Goal: Information Seeking & Learning: Learn about a topic

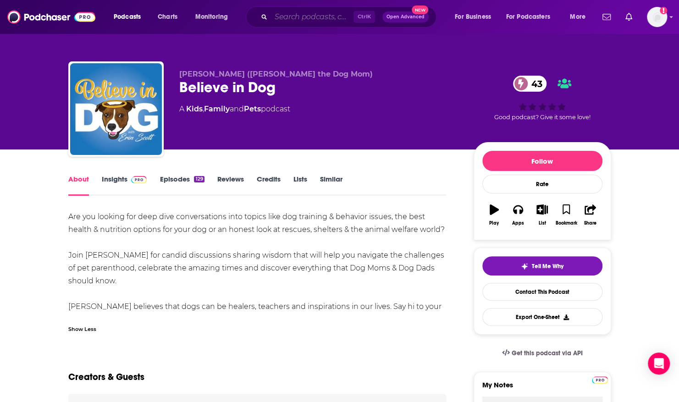
click at [299, 17] on input "Search podcasts, credits, & more..." at bounding box center [312, 17] width 83 height 15
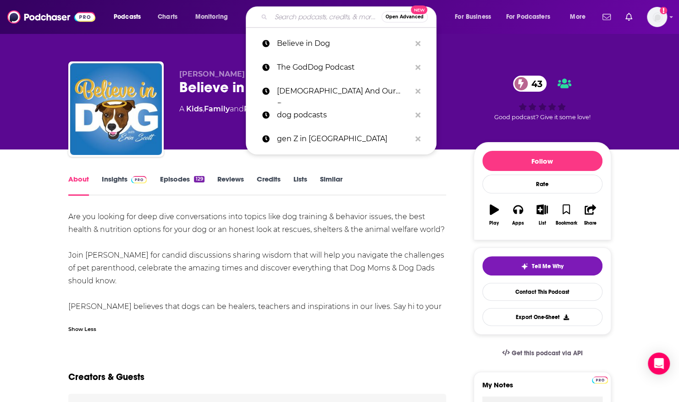
click at [293, 15] on input "Search podcasts, credits, & more..." at bounding box center [326, 17] width 110 height 15
paste input "The Bible for Kids podcast,"
type input "The Bible for Kids podcast,"
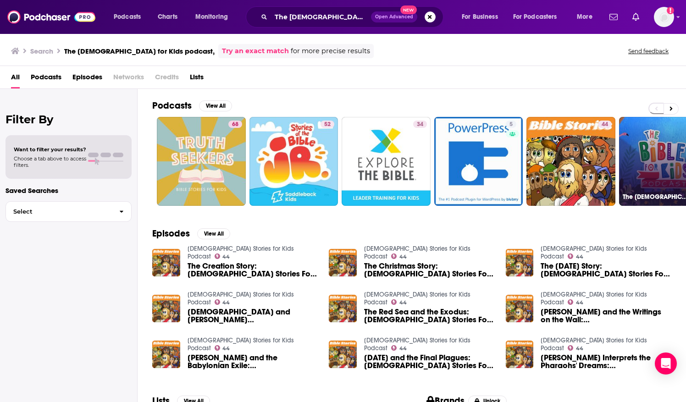
click at [670, 153] on link "The Bible for Kids Podcast" at bounding box center [663, 161] width 89 height 89
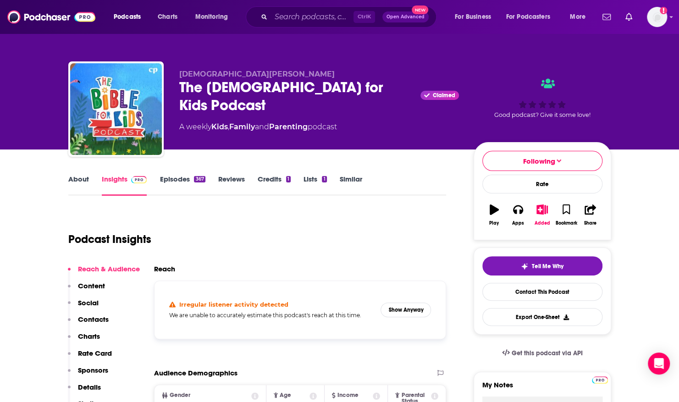
click at [269, 117] on div "Christian Parenting The Bible for Kids Podcast Claimed A weekly Kids , Family a…" at bounding box center [319, 106] width 280 height 73
click at [397, 312] on button "Show Anyway" at bounding box center [406, 310] width 50 height 15
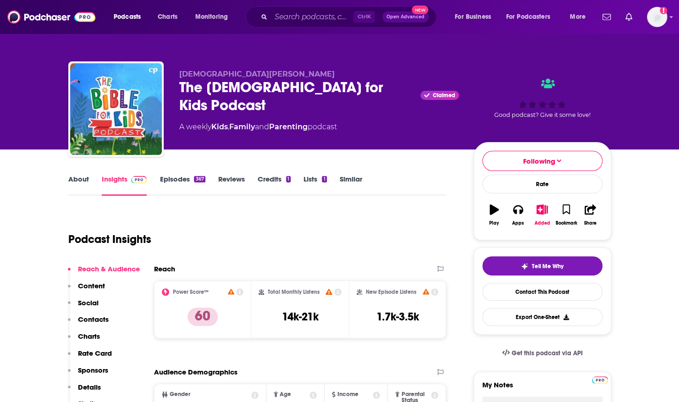
click at [378, 193] on div "About Insights Episodes 367 Reviews Credits 1 Lists 1 Similar" at bounding box center [257, 184] width 378 height 22
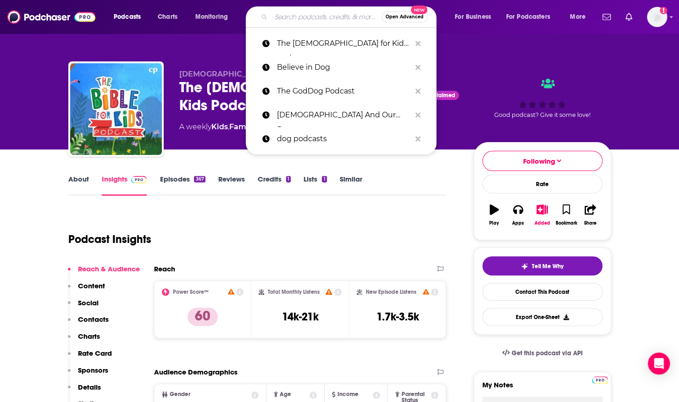
click at [290, 10] on input "Search podcasts, credits, & more..." at bounding box center [326, 17] width 110 height 15
paste input "The Bible for Kids podcast,"
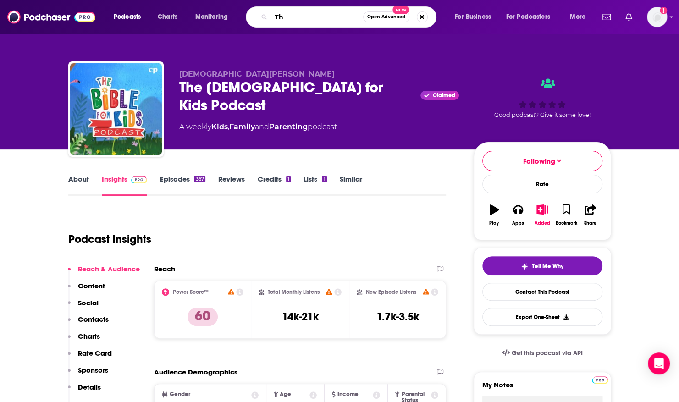
type input "T"
type input "bold brave & beautiful"
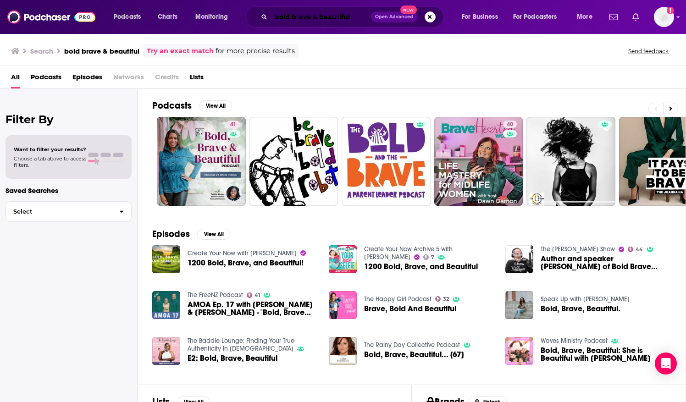
click at [340, 13] on input "bold brave & beautiful" at bounding box center [321, 17] width 100 height 15
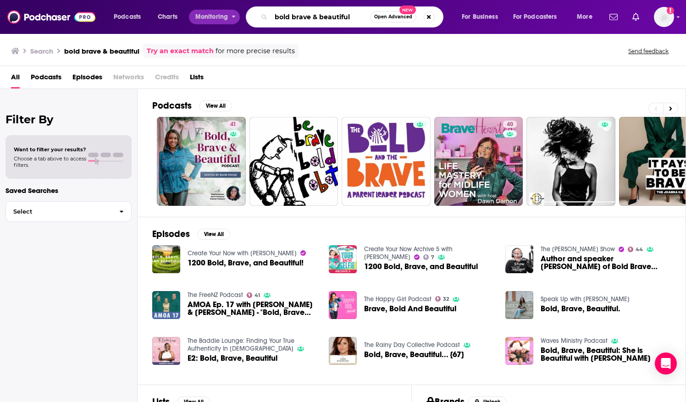
drag, startPoint x: 353, startPoint y: 16, endPoint x: 178, endPoint y: 26, distance: 175.0
click at [177, 14] on div "Podcasts Charts Monitoring bold brave & beautiful Open Advanced New For Busines…" at bounding box center [354, 16] width 494 height 21
type input "collide kids"
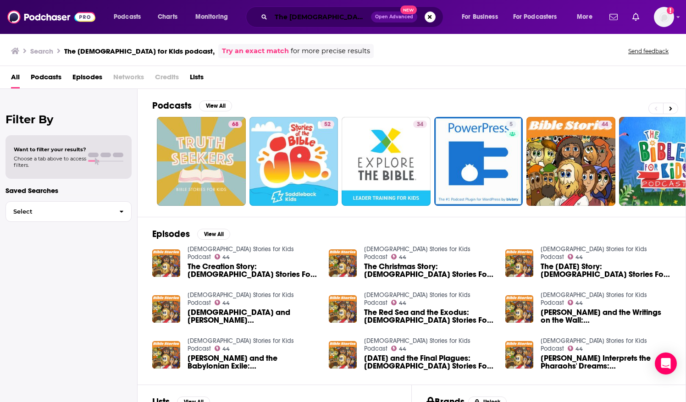
click at [289, 13] on input "The Bible for Kids podcast," at bounding box center [321, 17] width 100 height 15
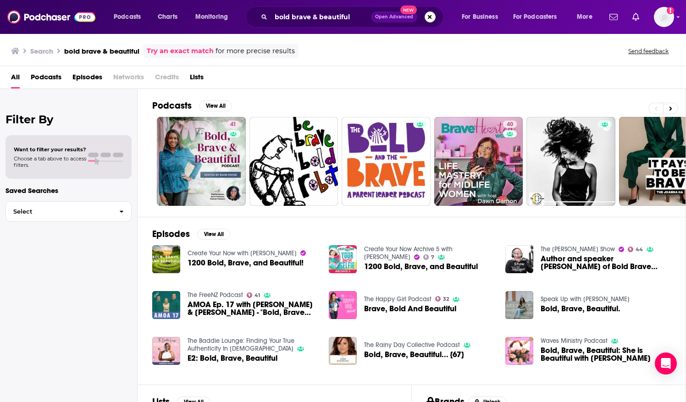
drag, startPoint x: 5, startPoint y: 61, endPoint x: 12, endPoint y: 39, distance: 23.1
click at [12, 39] on div "Search bold brave & beautiful Try an exact match for more precise results Send …" at bounding box center [343, 49] width 686 height 33
click at [349, 304] on img "Brave, Bold And Beautiful" at bounding box center [343, 305] width 28 height 28
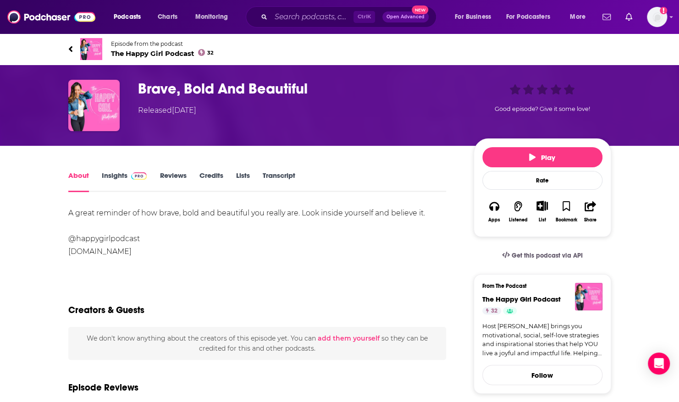
click at [126, 49] on span "The Happy Girl Podcast 32" at bounding box center [162, 53] width 103 height 9
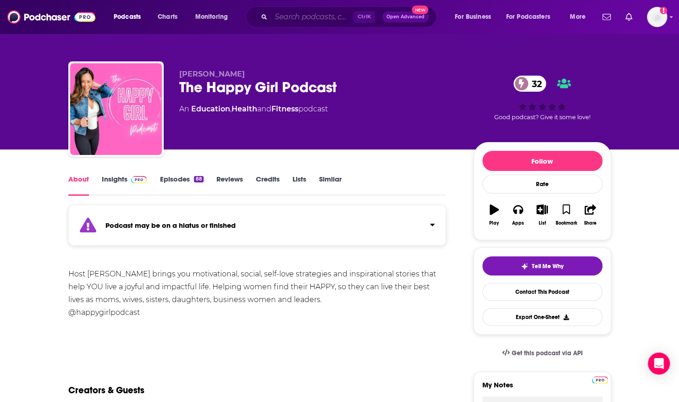
click at [281, 13] on input "Search podcasts, credits, & more..." at bounding box center [312, 17] width 83 height 15
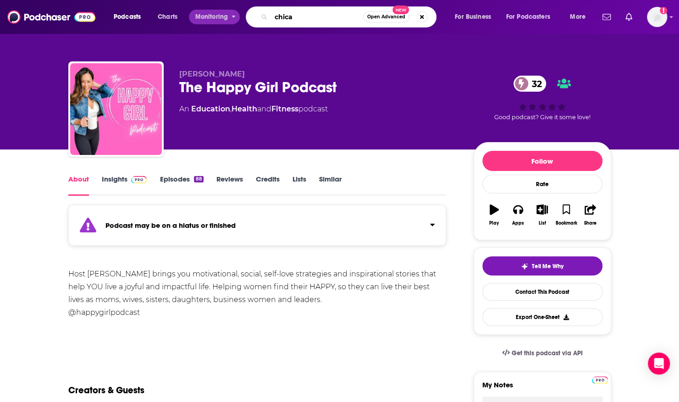
drag, startPoint x: 237, startPoint y: 17, endPoint x: 223, endPoint y: 18, distance: 13.8
click at [223, 17] on div "Podcasts Charts Monitoring chica Open Advanced New For Business For Podcasters …" at bounding box center [350, 16] width 487 height 21
type input "woman alive podcast"
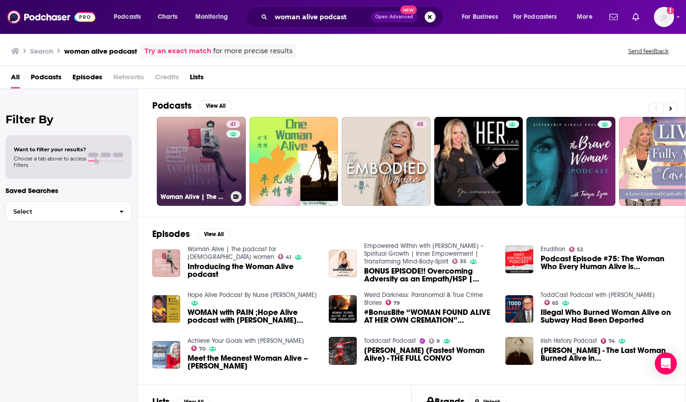
click at [177, 135] on link "41 Woman Alive | The podcast for Christian women" at bounding box center [201, 161] width 89 height 89
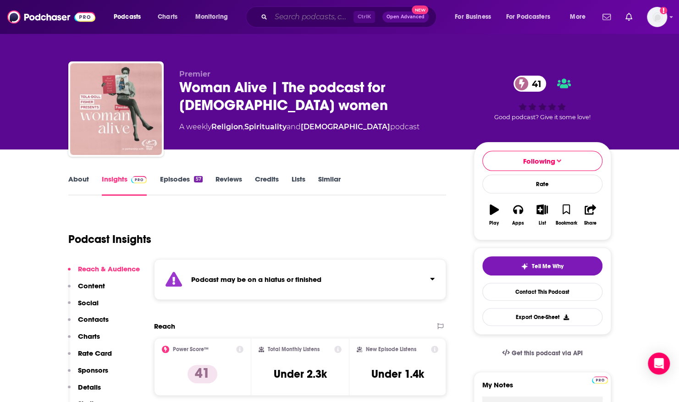
click at [282, 17] on input "Search podcasts, credits, & more..." at bounding box center [312, 17] width 83 height 15
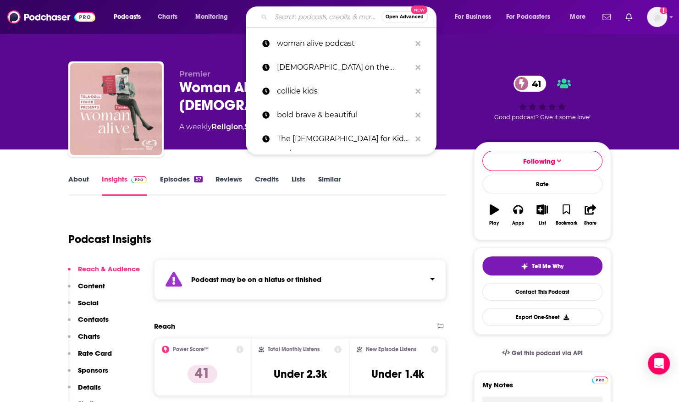
paste input "Women in Ministry Leadership"
type input "Women in Ministry Leadership"
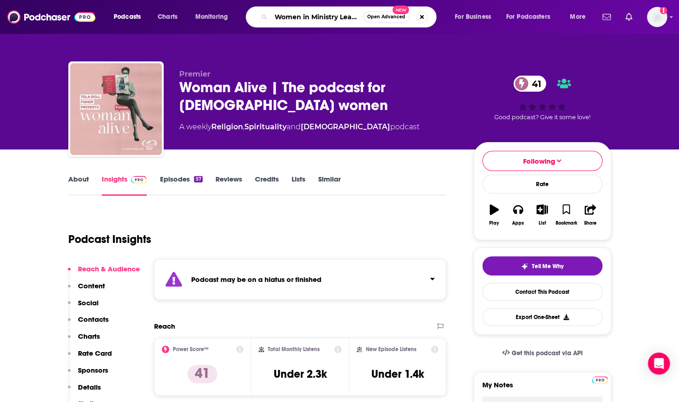
scroll to position [0, 18]
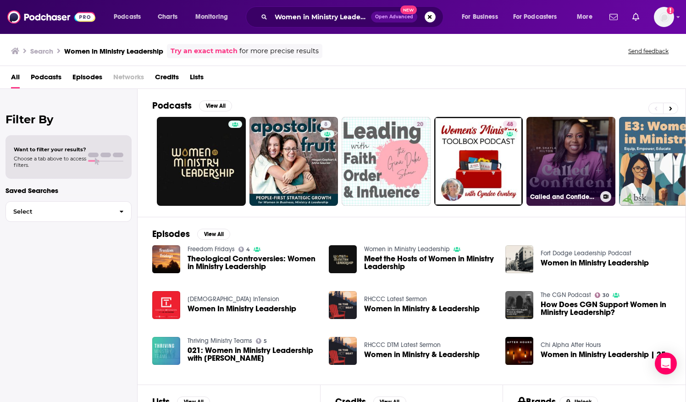
click at [555, 125] on link "Called and Confident for Christian Women | Leadership, Purpose, Skills, Ministr…" at bounding box center [570, 161] width 89 height 89
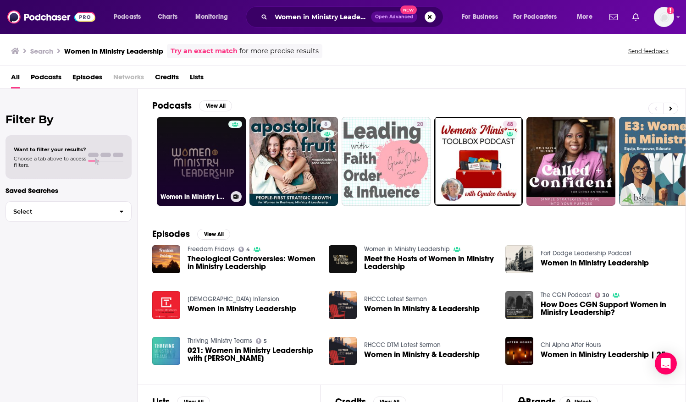
click at [163, 147] on link "Women in Ministry Leadership" at bounding box center [201, 161] width 89 height 89
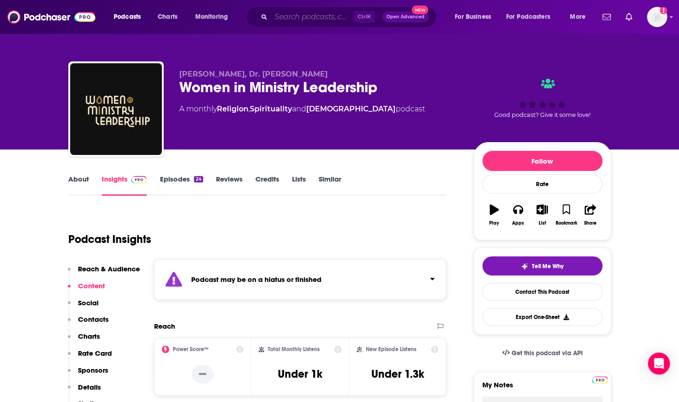
click at [306, 16] on input "Search podcasts, credits, & more..." at bounding box center [312, 17] width 83 height 15
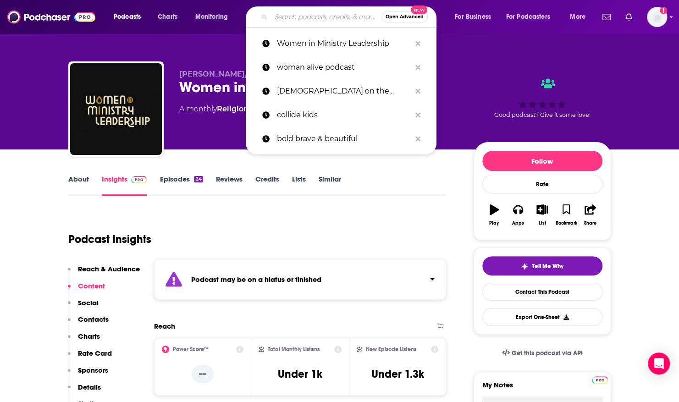
paste input "He Calls Her Shepherd: A Women in Ministry Podcast"
type input "He Calls Her Shepherd: A Women in Ministry Podcast"
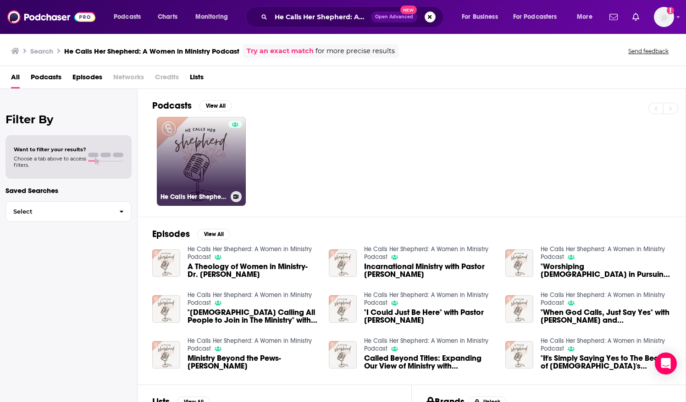
click at [190, 136] on link "He Calls Her Shepherd: A Women in Ministry Podcast" at bounding box center [201, 161] width 89 height 89
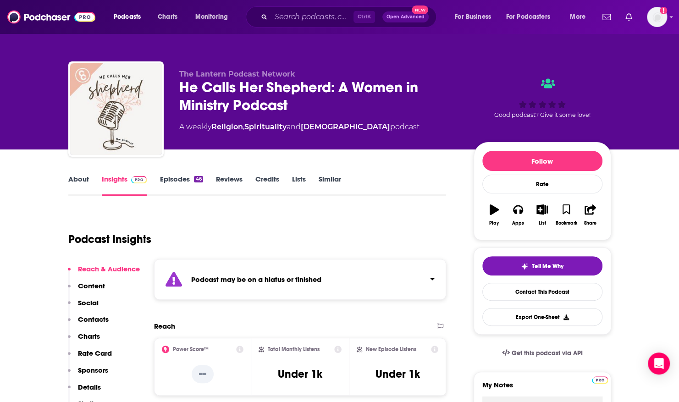
click at [163, 178] on link "Episodes 46" at bounding box center [181, 185] width 43 height 21
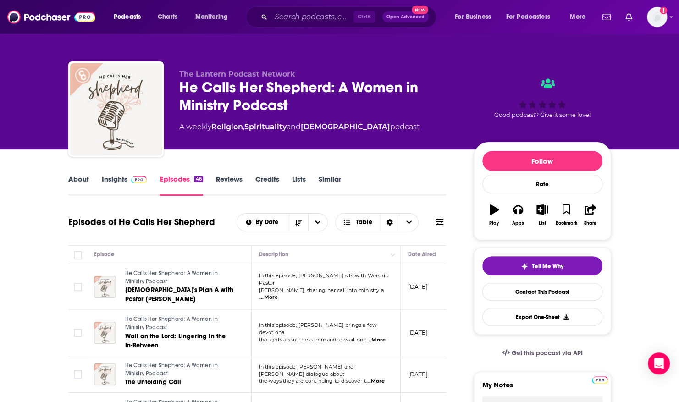
click at [78, 180] on link "About" at bounding box center [78, 185] width 21 height 21
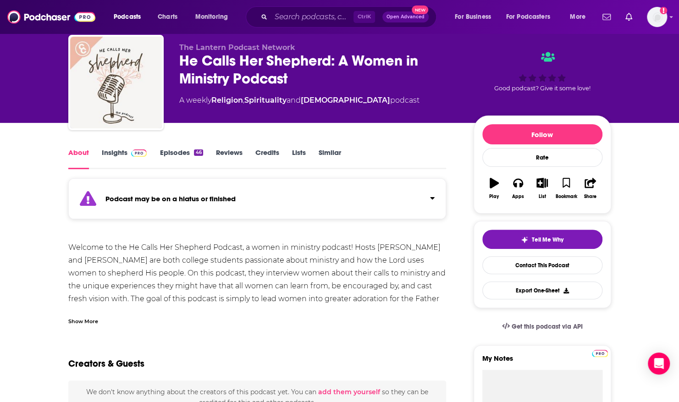
scroll to position [17, 0]
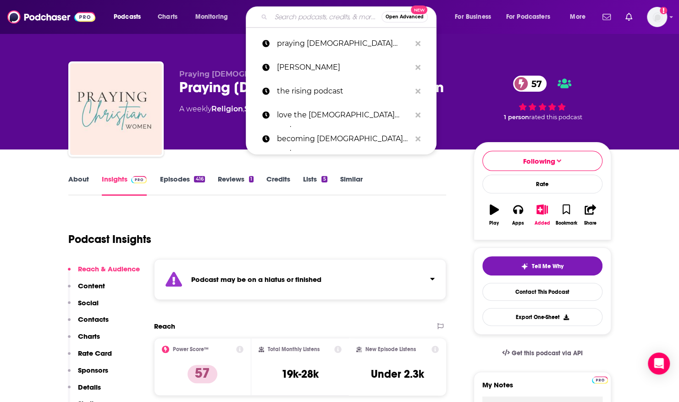
click at [303, 17] on input "Search podcasts, credits, & more..." at bounding box center [326, 17] width 110 height 15
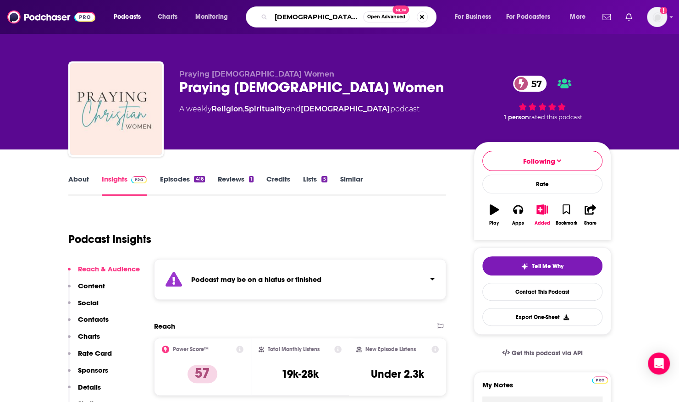
type input "sermon on the mount"
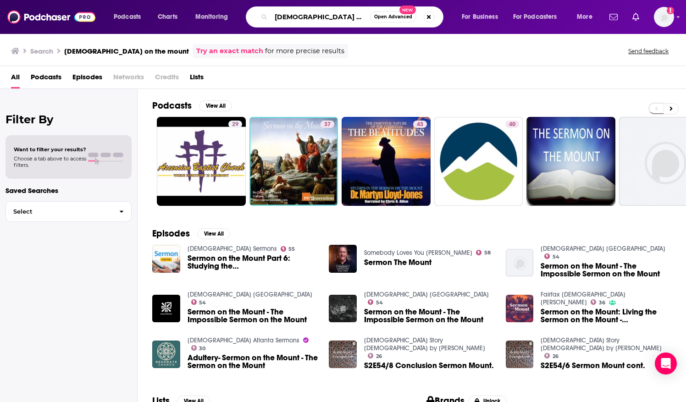
drag, startPoint x: 276, startPoint y: 15, endPoint x: 367, endPoint y: 18, distance: 91.8
click at [367, 18] on input "sermon on the mount" at bounding box center [320, 17] width 99 height 15
paste input "Empowered to Lead (Jeannette Cochran)"
type input "Empowered to Lead (Jeannette Cochran)"
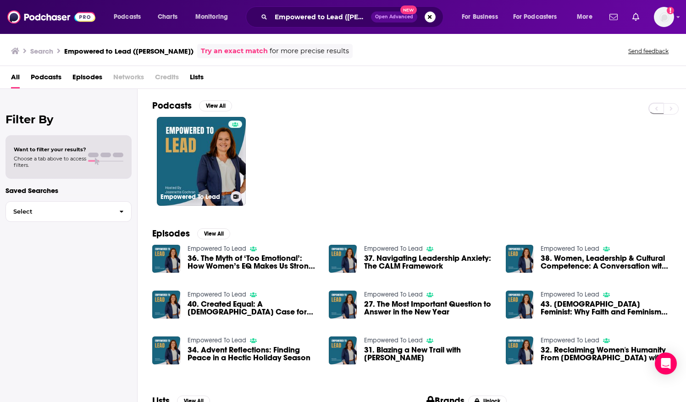
click at [230, 132] on div at bounding box center [235, 156] width 14 height 71
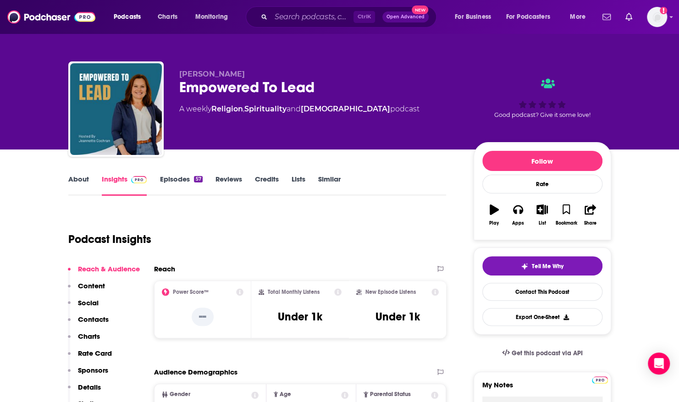
click at [77, 181] on link "About" at bounding box center [78, 185] width 21 height 21
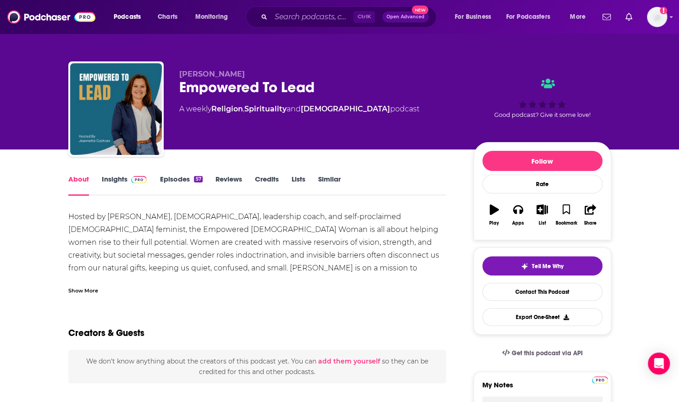
click at [179, 182] on link "Episodes 57" at bounding box center [181, 185] width 43 height 21
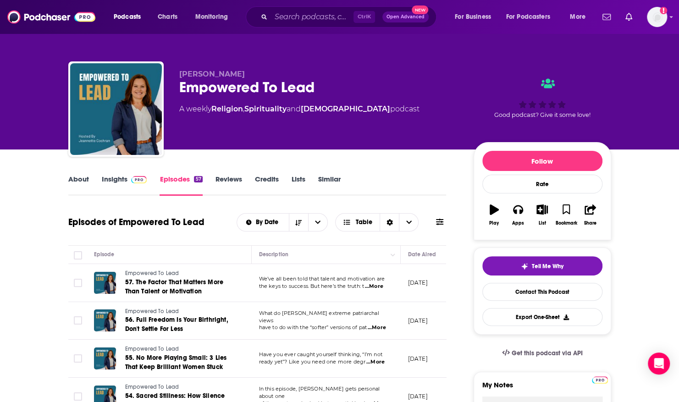
click at [78, 178] on link "About" at bounding box center [78, 185] width 21 height 21
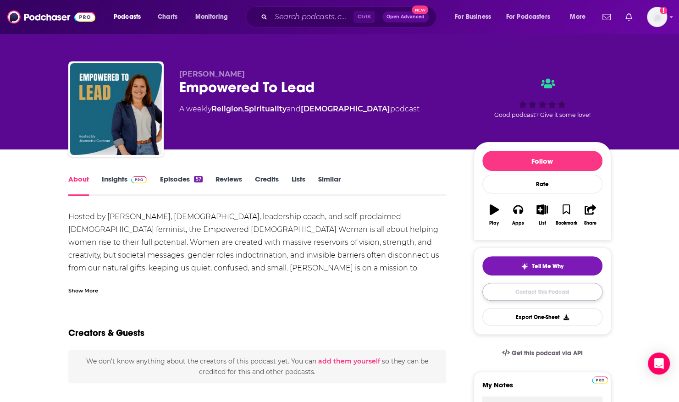
click at [527, 289] on link "Contact This Podcast" at bounding box center [542, 292] width 120 height 18
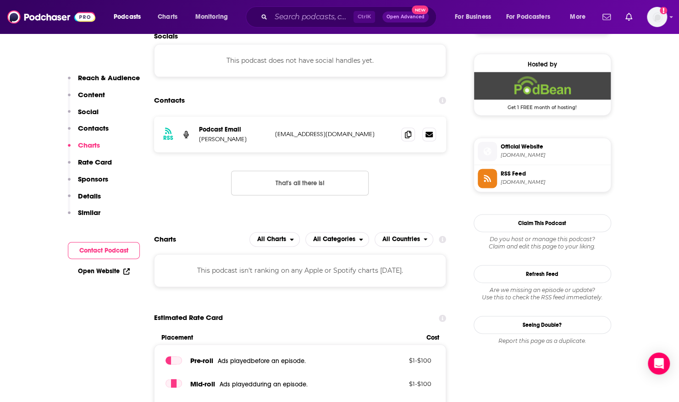
scroll to position [643, 0]
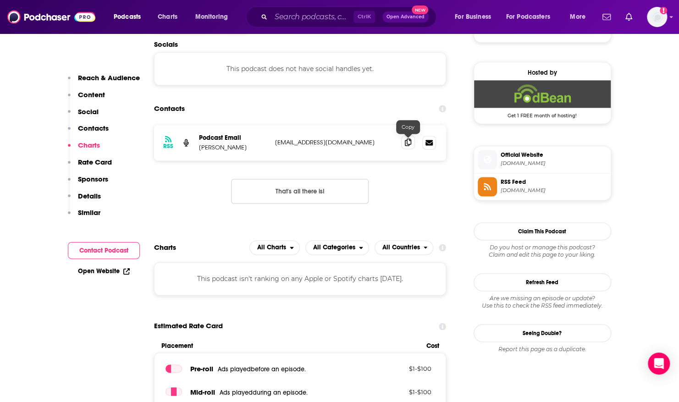
click at [409, 145] on icon at bounding box center [408, 141] width 6 height 7
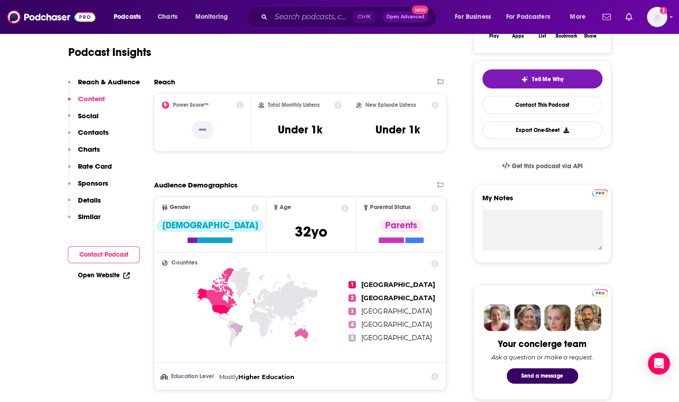
scroll to position [0, 0]
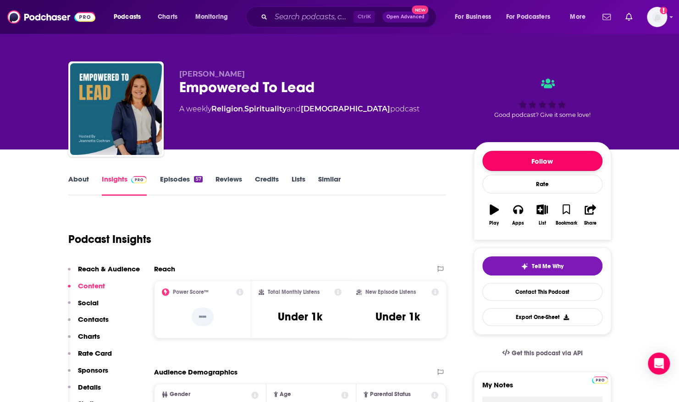
click at [548, 163] on button "Follow" at bounding box center [542, 161] width 120 height 20
click at [81, 180] on link "About" at bounding box center [78, 185] width 21 height 21
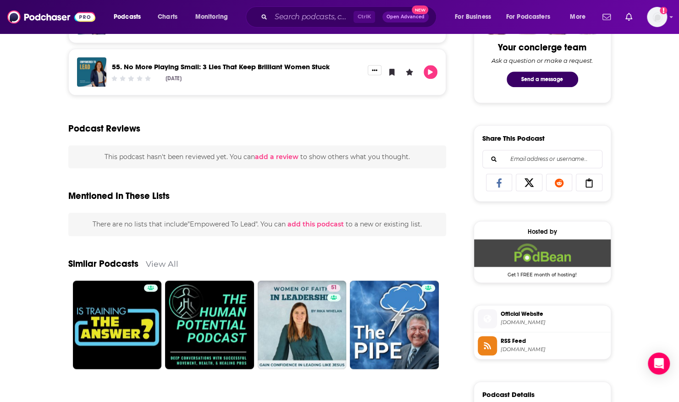
scroll to position [528, 0]
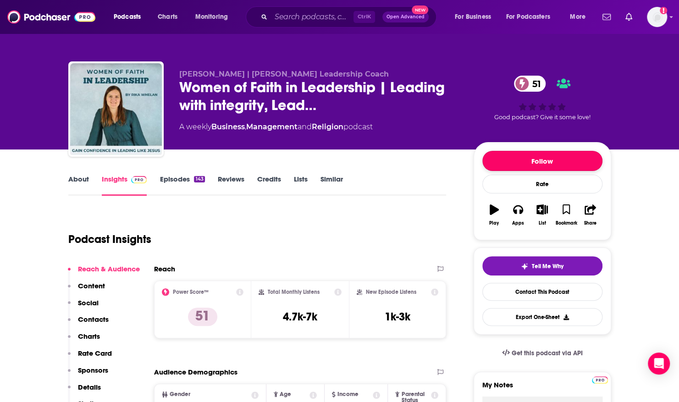
click at [534, 158] on button "Follow" at bounding box center [542, 161] width 120 height 20
click at [81, 181] on link "About" at bounding box center [78, 185] width 21 height 21
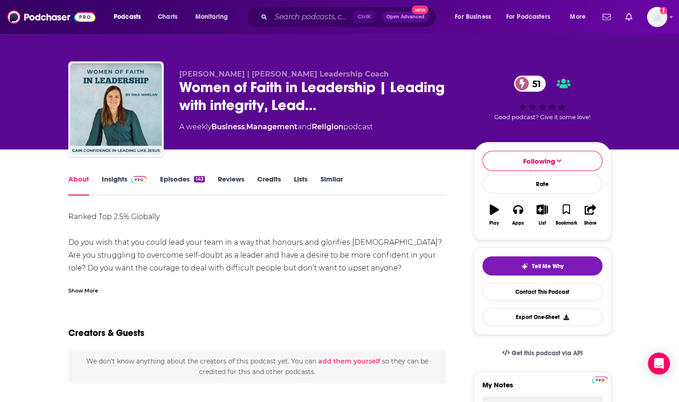
click at [89, 290] on div "Show More" at bounding box center [83, 290] width 30 height 9
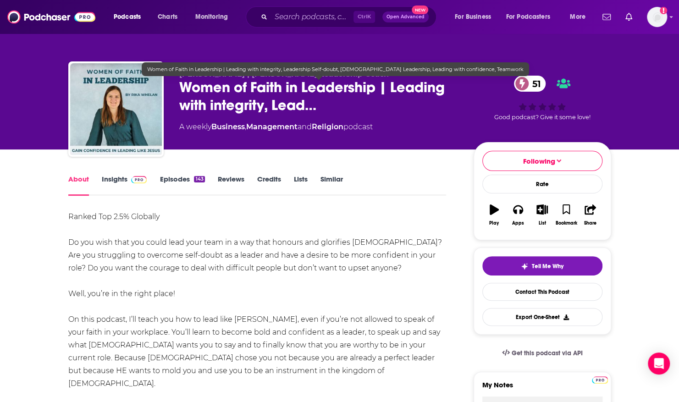
click at [184, 83] on span "Women of Faith in Leadership | Leading with integrity, Lead…" at bounding box center [319, 96] width 280 height 36
click at [183, 86] on span "Women of Faith in Leadership | Leading with integrity, Lead…" at bounding box center [319, 96] width 280 height 36
click at [181, 86] on span "Women of Faith in Leadership | Leading with integrity, Lead…" at bounding box center [319, 96] width 280 height 36
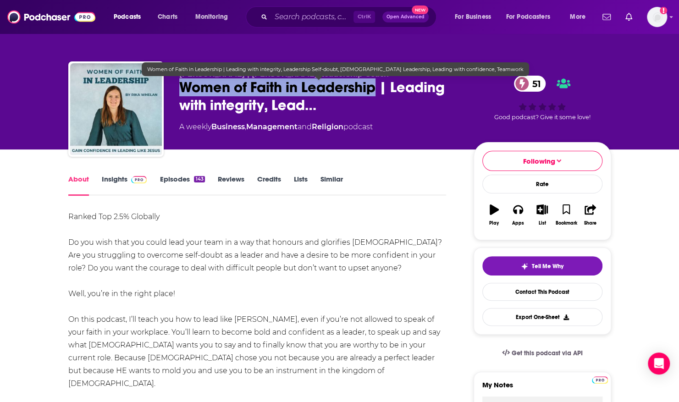
drag, startPoint x: 177, startPoint y: 87, endPoint x: 374, endPoint y: 88, distance: 197.1
click at [374, 88] on div "Rika Whelan | Christian Leadership Coach Women of Faith in Leadership | Leading…" at bounding box center [339, 110] width 543 height 99
copy h1 "Women of Faith in Leadership"
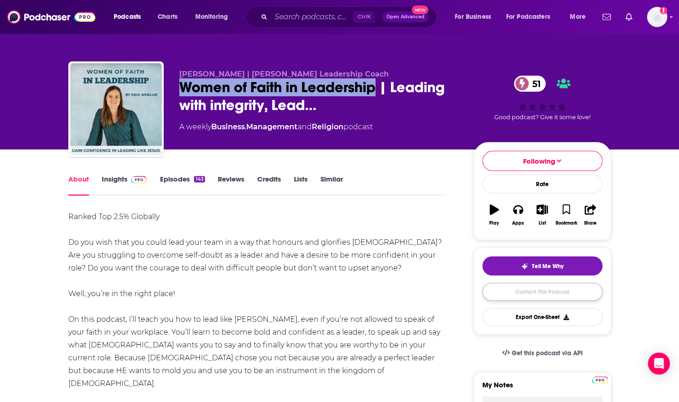
click at [538, 290] on link "Contact This Podcast" at bounding box center [542, 292] width 120 height 18
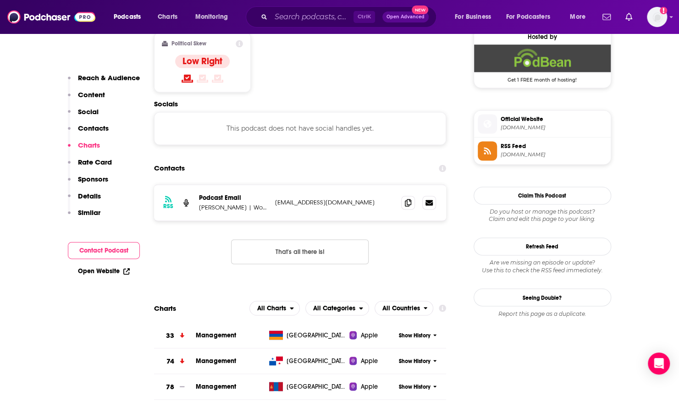
scroll to position [752, 0]
click at [405, 199] on icon at bounding box center [408, 202] width 6 height 7
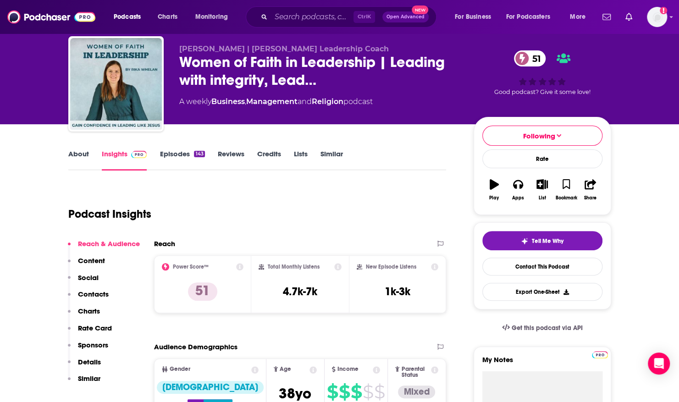
scroll to position [0, 0]
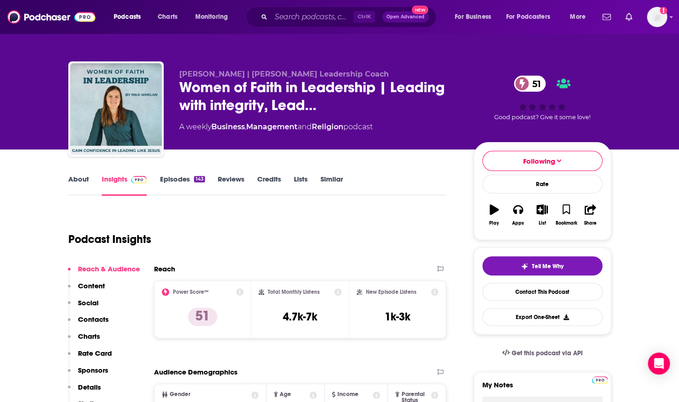
click at [174, 184] on link "Episodes 143" at bounding box center [182, 185] width 45 height 21
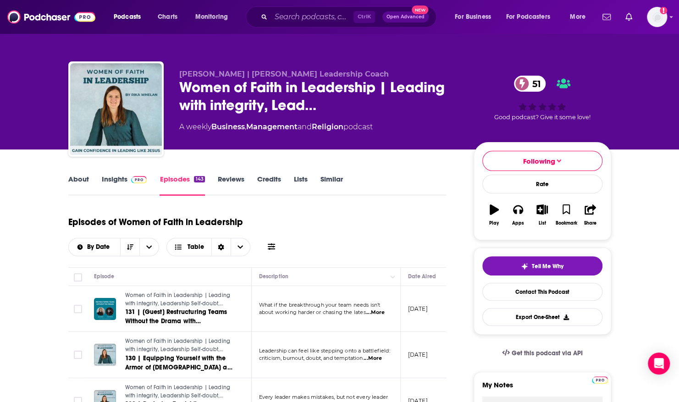
click at [107, 177] on link "Insights" at bounding box center [124, 185] width 45 height 21
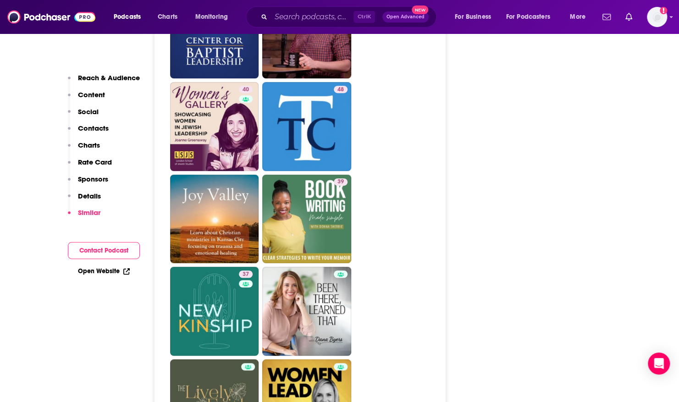
scroll to position [2273, 0]
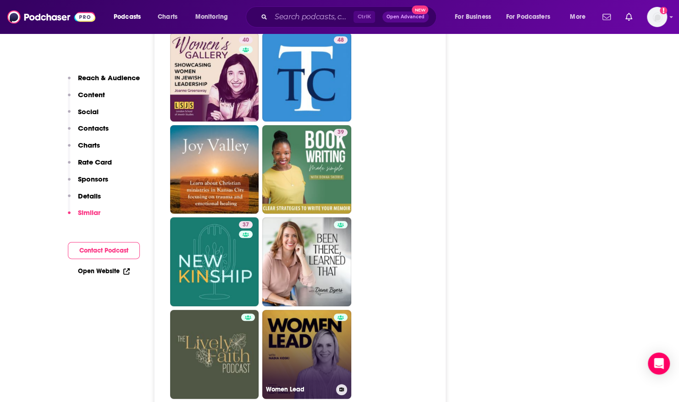
click at [305, 310] on link "Women Lead" at bounding box center [306, 354] width 89 height 89
type input "https://www.podchaser.com/podcasts/women-lead-5174625"
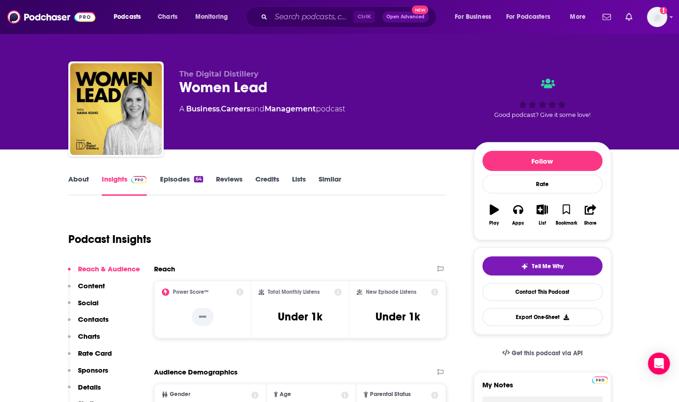
click at [83, 177] on link "About" at bounding box center [78, 185] width 21 height 21
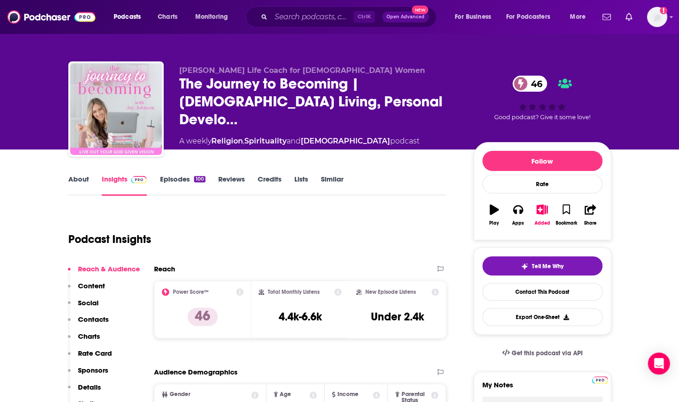
click at [77, 177] on link "About" at bounding box center [78, 185] width 21 height 21
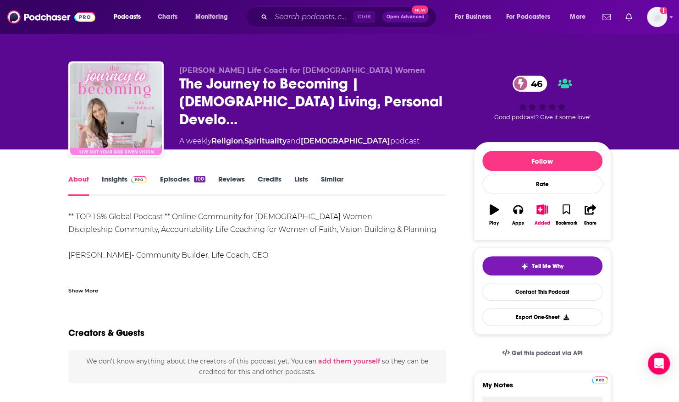
click at [94, 287] on div "Show More" at bounding box center [83, 290] width 30 height 9
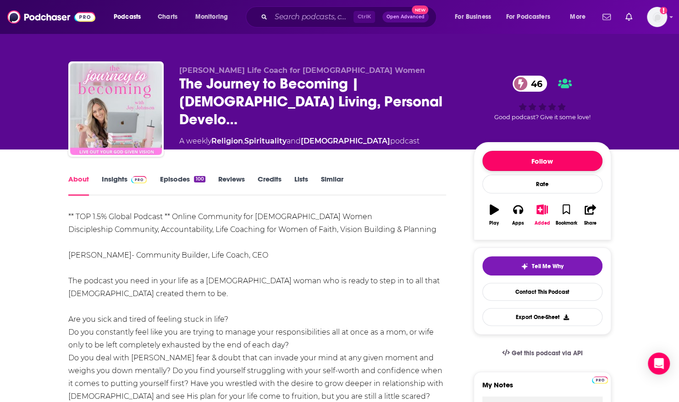
click at [493, 161] on button "Follow" at bounding box center [542, 161] width 120 height 20
click at [167, 177] on link "Episodes 100" at bounding box center [182, 185] width 45 height 21
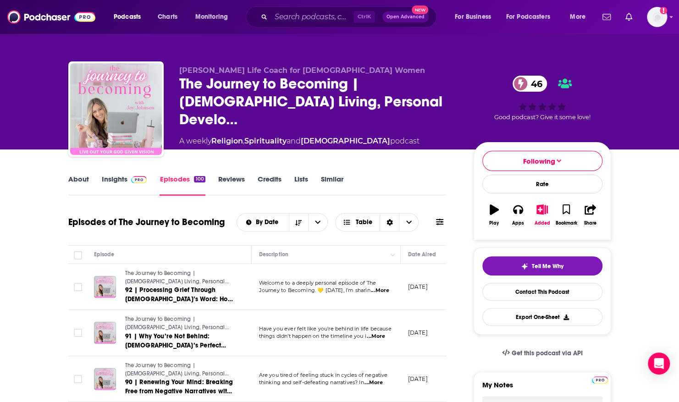
click at [378, 288] on span "...More" at bounding box center [380, 290] width 18 height 7
click at [80, 176] on link "About" at bounding box center [78, 185] width 21 height 21
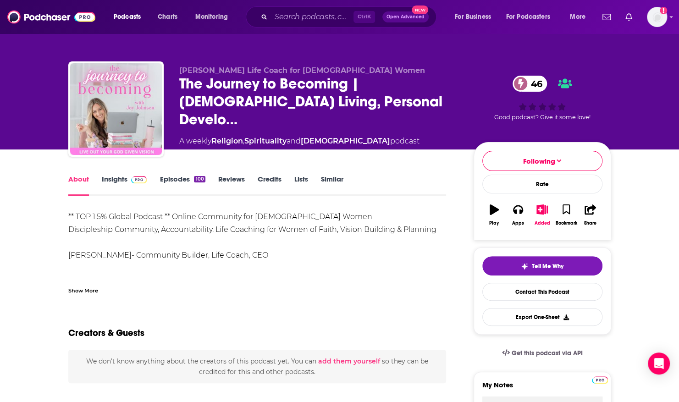
click at [85, 293] on div "Show More" at bounding box center [83, 290] width 30 height 9
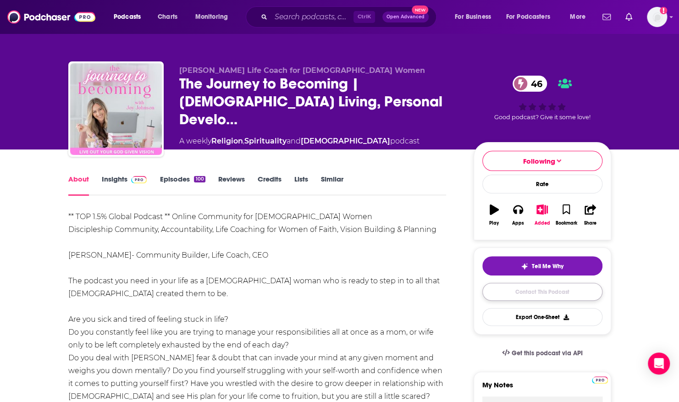
click at [536, 293] on link "Contact This Podcast" at bounding box center [542, 292] width 120 height 18
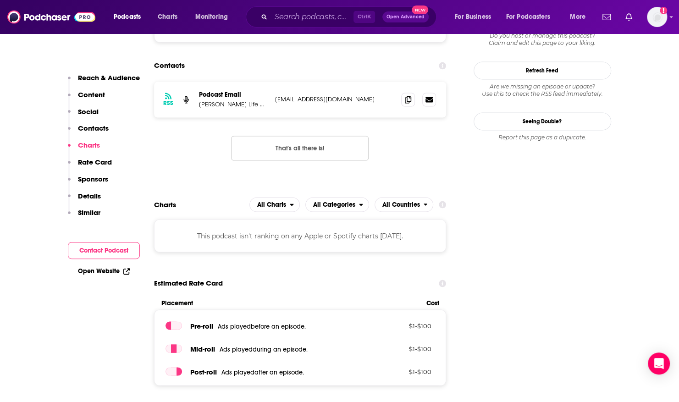
scroll to position [740, 0]
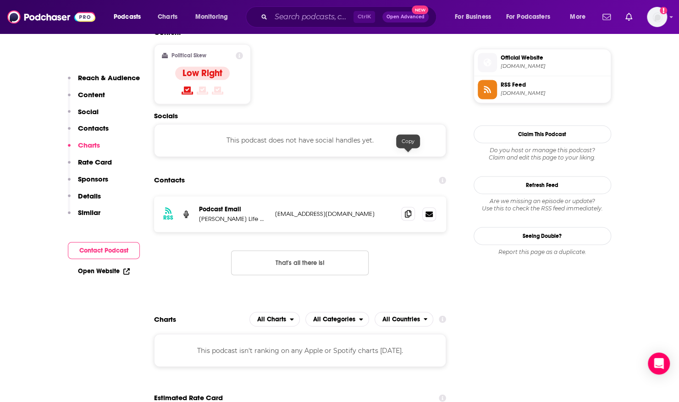
click at [407, 210] on icon at bounding box center [408, 213] width 6 height 7
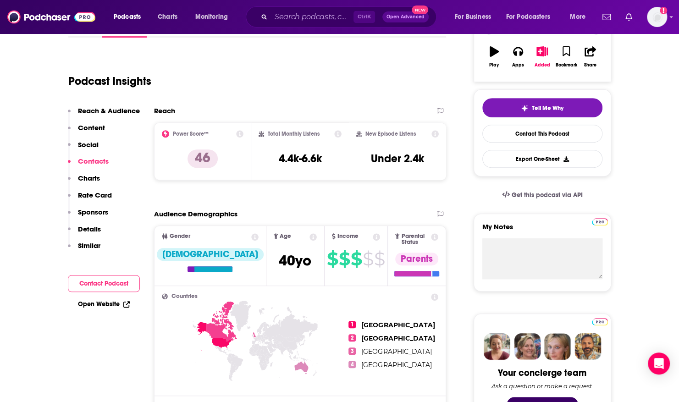
scroll to position [0, 0]
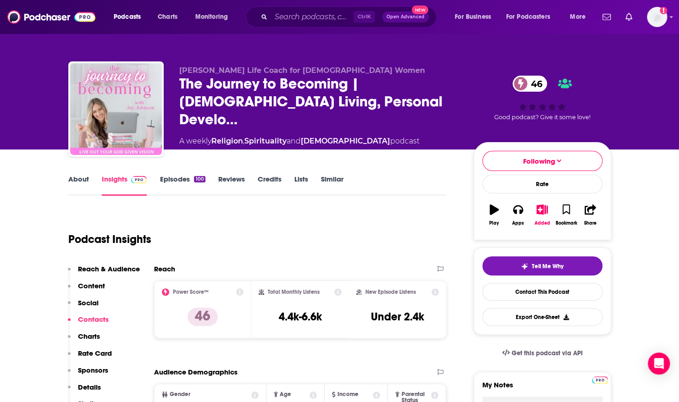
click at [83, 179] on link "About" at bounding box center [78, 185] width 21 height 21
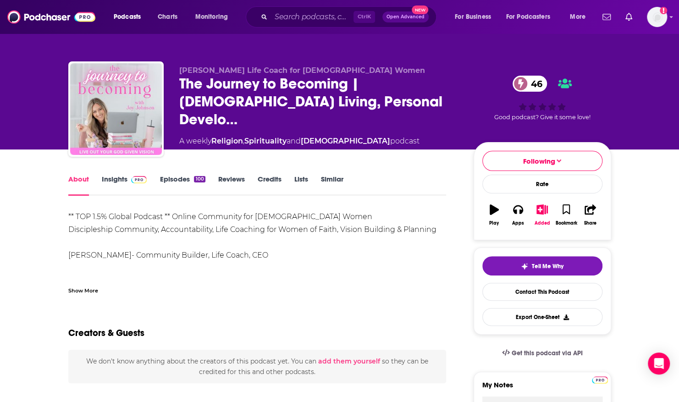
click at [88, 290] on div "Show More" at bounding box center [83, 290] width 30 height 9
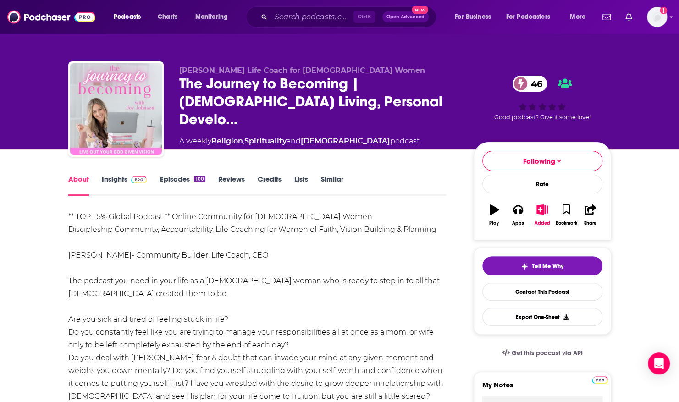
click at [177, 178] on link "Episodes 100" at bounding box center [182, 185] width 45 height 21
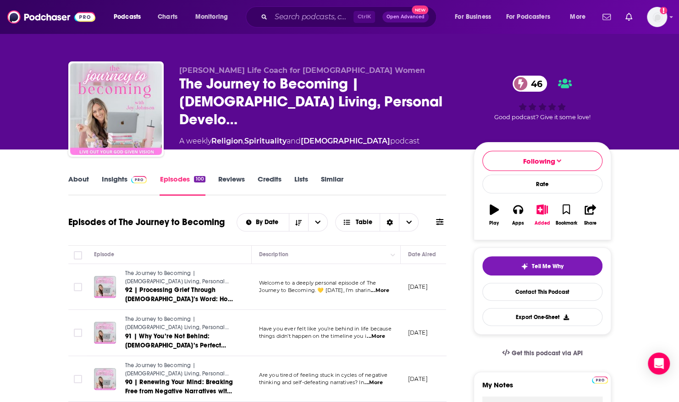
click at [78, 178] on link "About" at bounding box center [78, 185] width 21 height 21
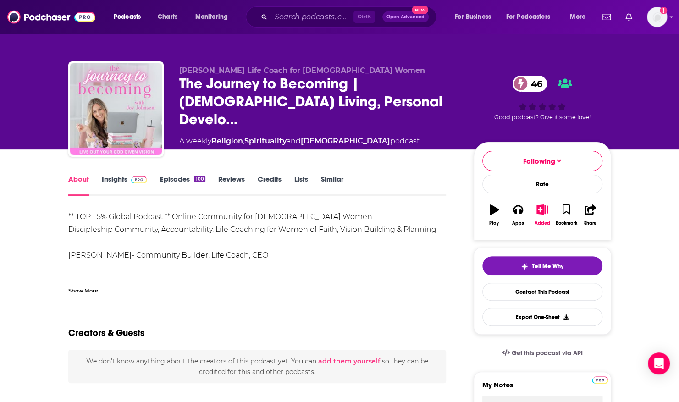
click at [89, 290] on div "Show More" at bounding box center [83, 290] width 30 height 9
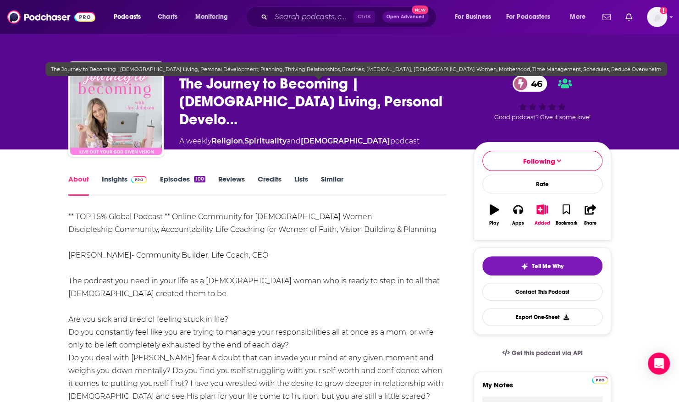
click at [182, 86] on span "The Journey to Becoming | Christian Living, Personal Develo…" at bounding box center [319, 102] width 280 height 54
click at [181, 86] on span "The Journey to Becoming | Christian Living, Personal Develo…" at bounding box center [319, 102] width 280 height 54
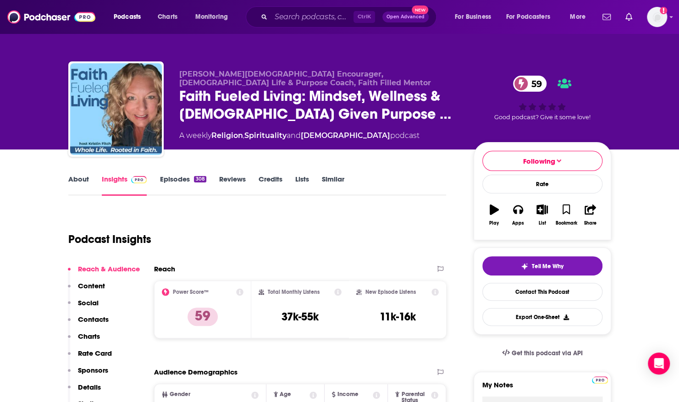
click at [80, 180] on link "About" at bounding box center [78, 185] width 21 height 21
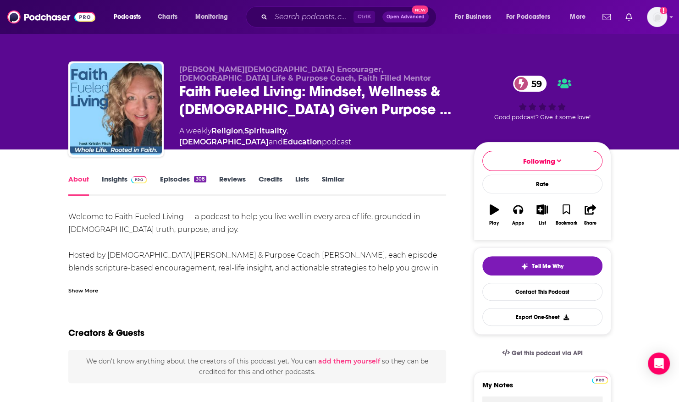
click at [80, 290] on div "Show More" at bounding box center [83, 290] width 30 height 9
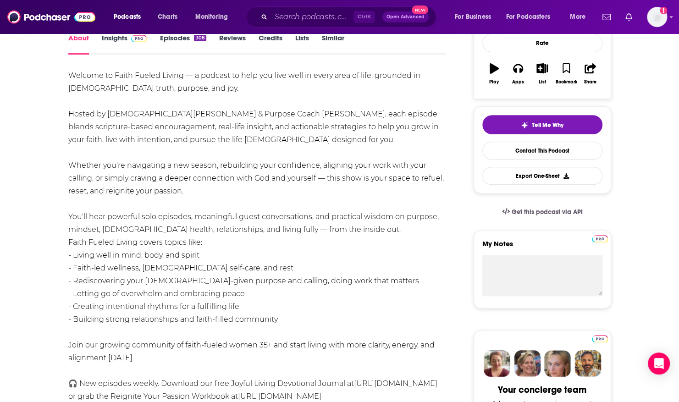
scroll to position [142, 0]
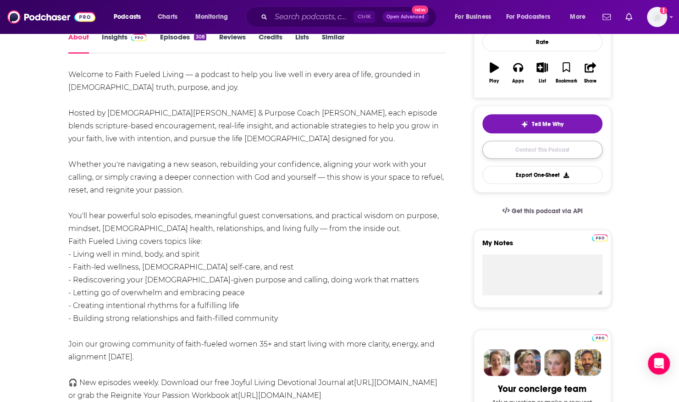
click at [551, 150] on link "Contact This Podcast" at bounding box center [542, 150] width 120 height 18
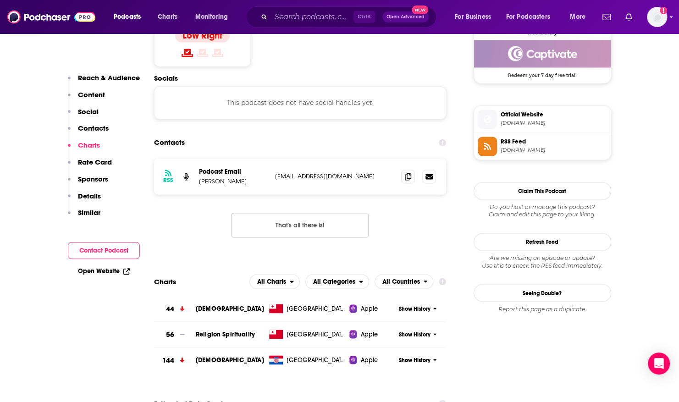
scroll to position [746, 0]
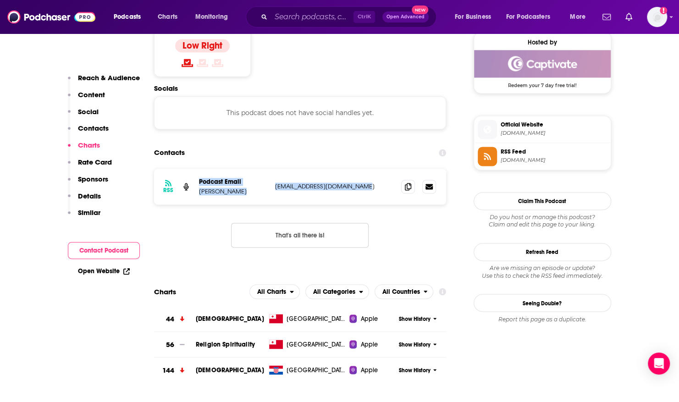
drag, startPoint x: 195, startPoint y: 136, endPoint x: 363, endPoint y: 149, distance: 168.4
click at [363, 169] on div "RSS Podcast Email Kristin Fitch sparkoffaithmedia@gmail.com sparkoffaithmedia@g…" at bounding box center [300, 187] width 292 height 36
copy div "Podcast Email Kristin Fitch sparkoffaithmedia@gmail.com"
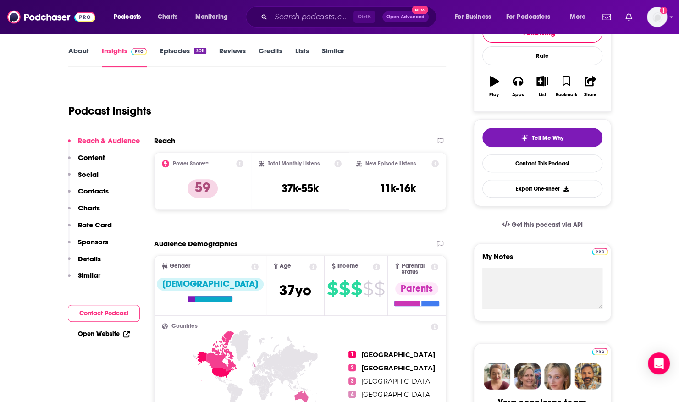
scroll to position [0, 0]
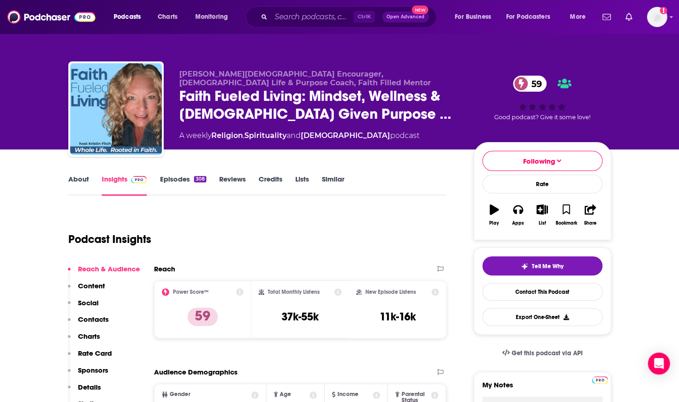
click at [69, 176] on link "About" at bounding box center [78, 185] width 21 height 21
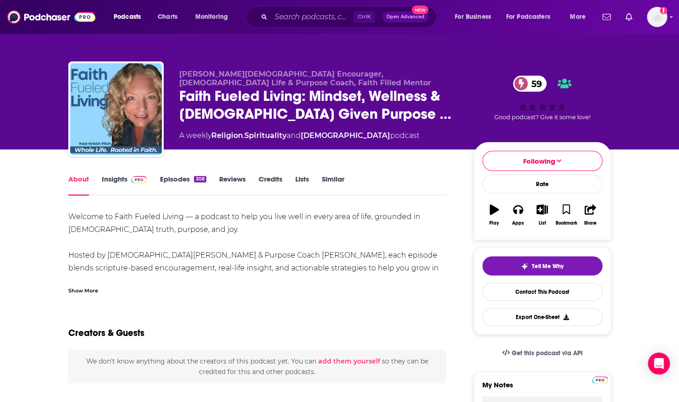
click at [73, 290] on div "Show More" at bounding box center [83, 290] width 30 height 9
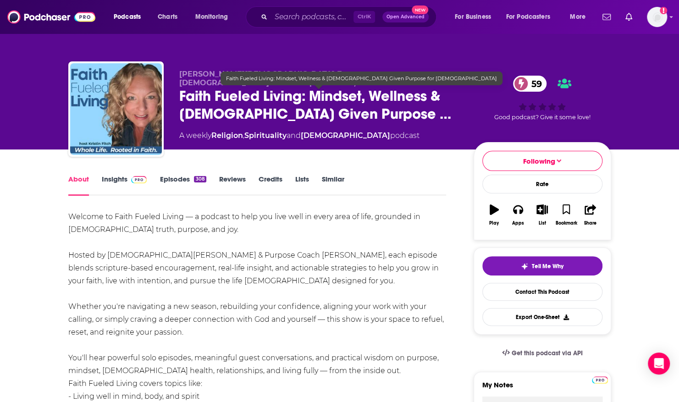
click at [185, 94] on span "Faith Fueled Living: Mindset, Wellness & God Given Purpose …" at bounding box center [319, 105] width 280 height 36
drag, startPoint x: 181, startPoint y: 94, endPoint x: 302, endPoint y: 96, distance: 120.6
click at [302, 96] on span "Faith Fueled Living: Mindset, Wellness & God Given Purpose …" at bounding box center [319, 105] width 280 height 36
copy h1 "Faith Fueled Living"
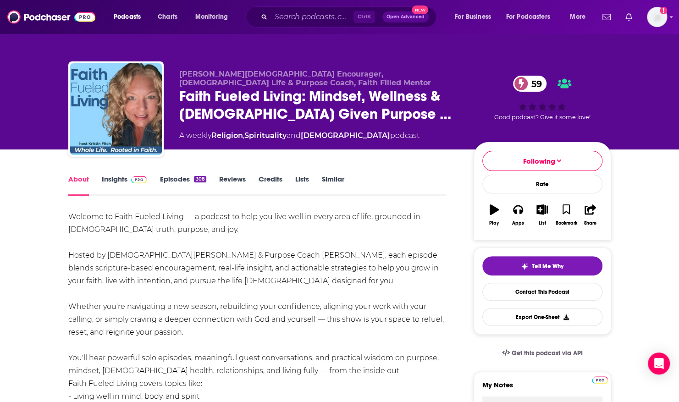
click at [192, 76] on span "Kristin Fitch- Christian Encourager, Christian Life & Purpose Coach, Faith Fill…" at bounding box center [305, 78] width 252 height 17
click at [185, 74] on span "Kristin Fitch- Christian Encourager, Christian Life & Purpose Coach, Faith Fill…" at bounding box center [305, 78] width 252 height 17
click at [182, 73] on span "Kristin Fitch- Christian Encourager, Christian Life & Purpose Coach, Faith Fill…" at bounding box center [305, 78] width 252 height 17
click at [180, 73] on span "Kristin Fitch- Christian Encourager, Christian Life & Purpose Coach, Faith Fill…" at bounding box center [305, 78] width 252 height 17
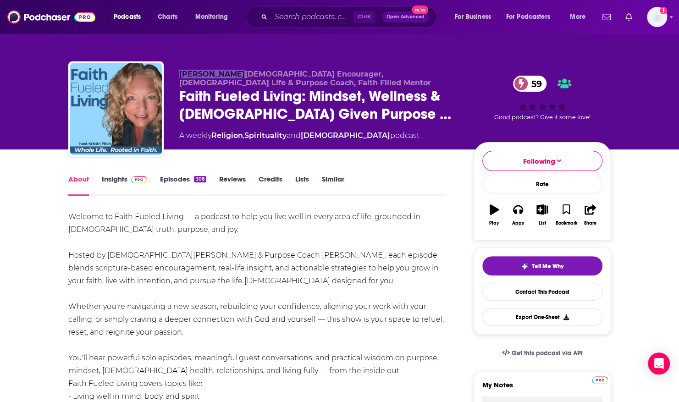
drag, startPoint x: 180, startPoint y: 73, endPoint x: 217, endPoint y: 74, distance: 37.1
click at [217, 74] on span "Kristin Fitch- Christian Encourager, Christian Life & Purpose Coach, Faith Fill…" at bounding box center [305, 78] width 252 height 17
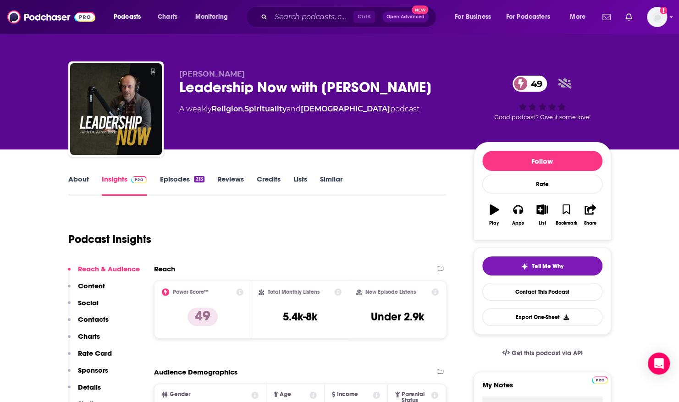
click at [79, 180] on link "About" at bounding box center [78, 185] width 21 height 21
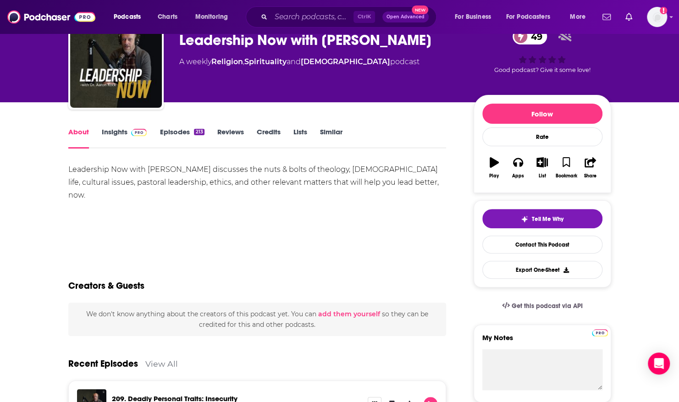
scroll to position [45, 0]
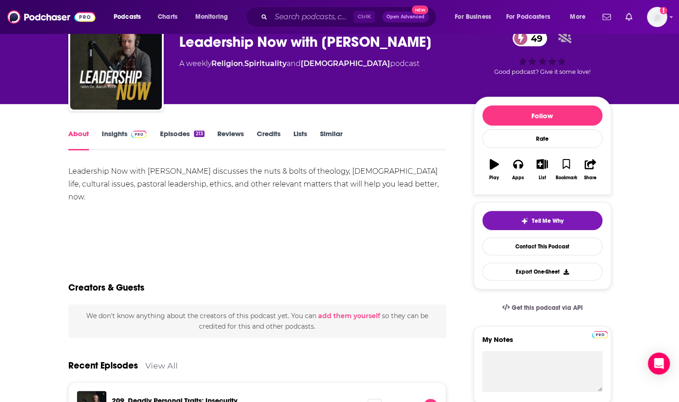
click at [170, 130] on link "Episodes 213" at bounding box center [182, 139] width 44 height 21
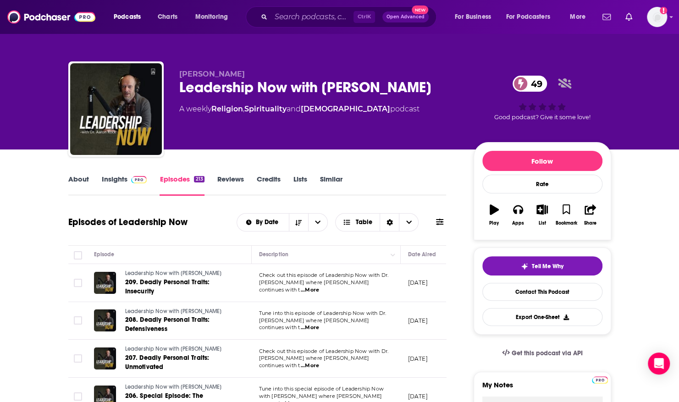
click at [185, 91] on div "Leadership Now with Dr. Aaron Rock 49" at bounding box center [319, 87] width 280 height 18
drag, startPoint x: 180, startPoint y: 89, endPoint x: 421, endPoint y: 92, distance: 241.2
click at [421, 92] on div "Leadership Now with Dr. Aaron Rock 49" at bounding box center [319, 87] width 280 height 18
copy h2 "Leadership Now with Dr. Aaron Rock"
click at [522, 167] on button "Follow" at bounding box center [542, 161] width 120 height 20
